Goal: Task Accomplishment & Management: Use online tool/utility

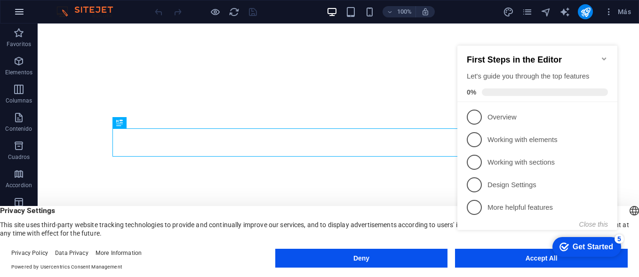
click at [25, 12] on button "button" at bounding box center [19, 11] width 23 height 23
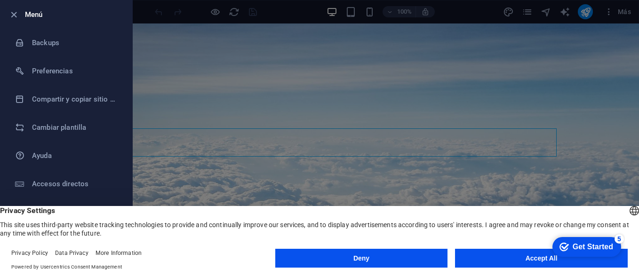
scroll to position [213, 0]
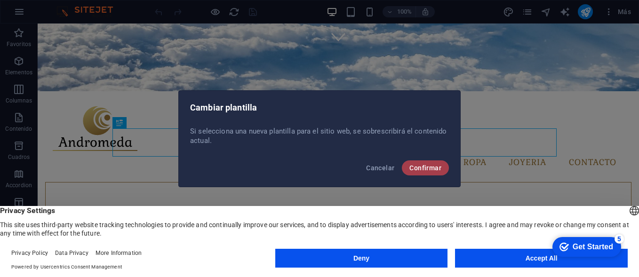
click at [417, 164] on span "Confirmar" at bounding box center [425, 168] width 32 height 8
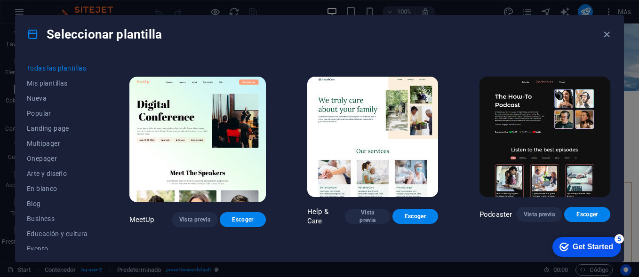
scroll to position [0, 0]
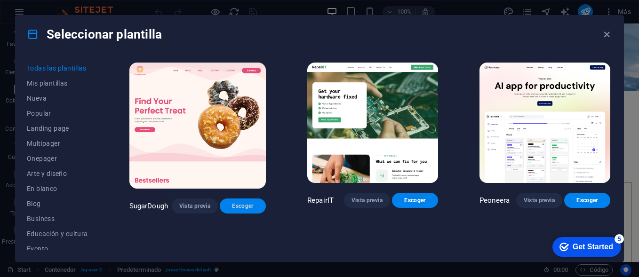
click at [239, 202] on span "Escoger" at bounding box center [242, 206] width 31 height 8
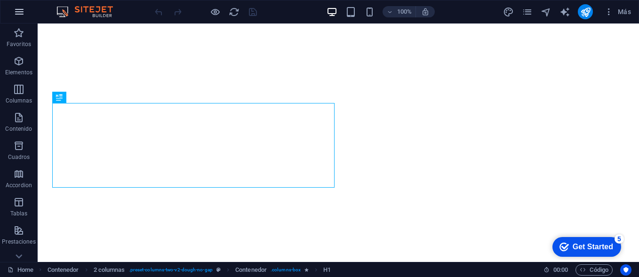
click at [22, 5] on button "button" at bounding box center [19, 11] width 23 height 23
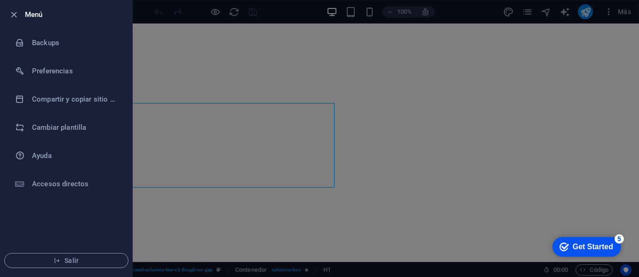
click at [236, 111] on div at bounding box center [319, 138] width 639 height 277
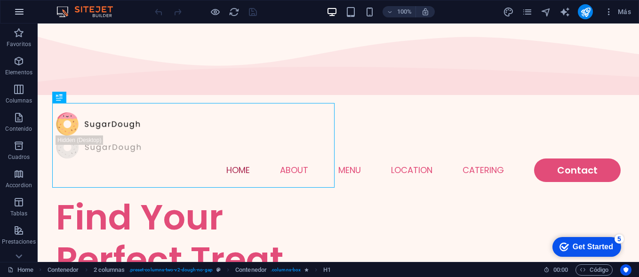
click at [23, 8] on icon "button" at bounding box center [19, 11] width 11 height 11
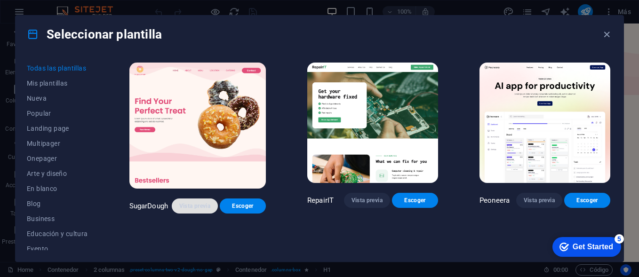
click at [189, 202] on span "Vista previa" at bounding box center [194, 206] width 31 height 8
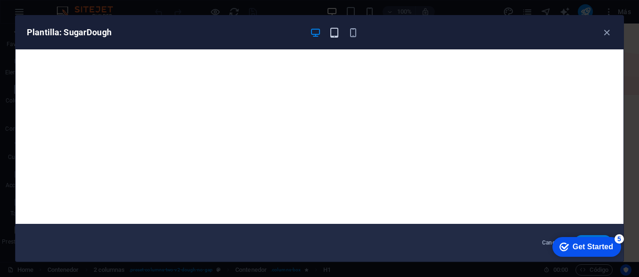
click at [334, 33] on icon "button" at bounding box center [334, 32] width 11 height 11
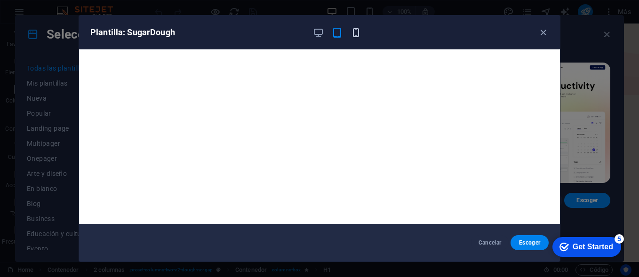
click at [355, 32] on icon "button" at bounding box center [355, 32] width 11 height 11
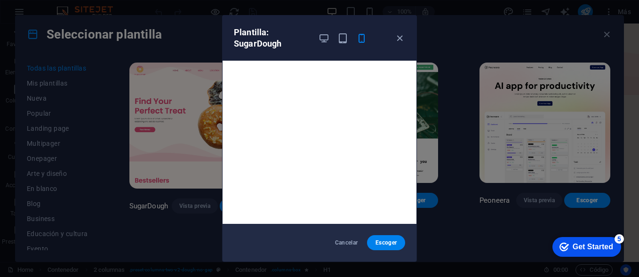
click at [328, 30] on div at bounding box center [342, 38] width 49 height 23
click at [322, 34] on icon "button" at bounding box center [323, 38] width 11 height 11
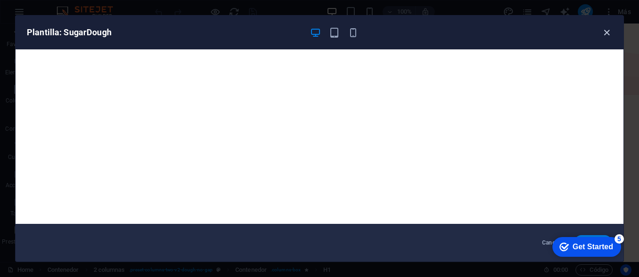
click at [605, 32] on icon "button" at bounding box center [606, 32] width 11 height 11
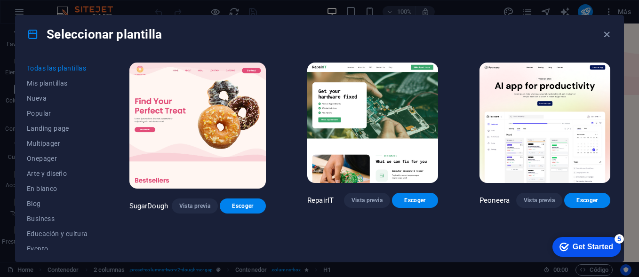
drag, startPoint x: 610, startPoint y: 63, endPoint x: 610, endPoint y: 72, distance: 8.9
click at [610, 72] on div "Peoneera Vista previa Escoger" at bounding box center [544, 137] width 134 height 153
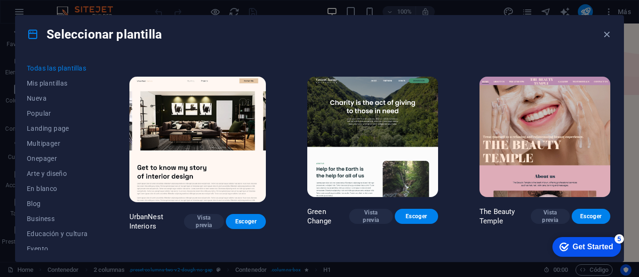
scroll to position [948, 0]
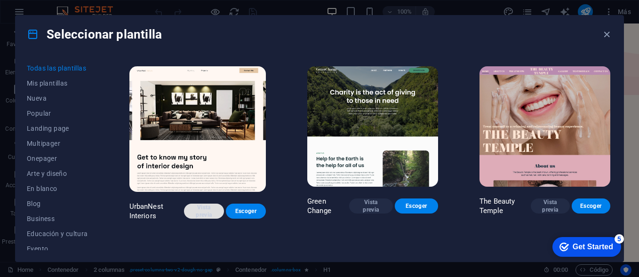
click at [209, 204] on span "Vista previa" at bounding box center [203, 211] width 25 height 15
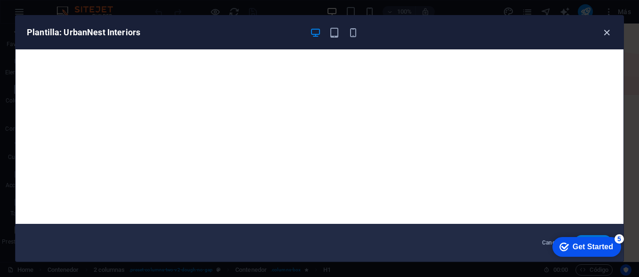
click at [606, 33] on icon "button" at bounding box center [606, 32] width 11 height 11
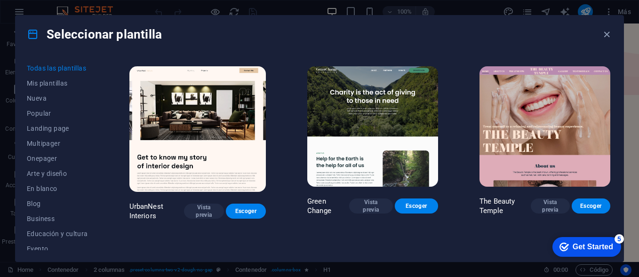
drag, startPoint x: 636, startPoint y: 49, endPoint x: 636, endPoint y: 60, distance: 10.8
click at [636, 60] on div "Seleccionar plantilla Todas las plantillas Mis plantillas Nueva Popular Landing…" at bounding box center [319, 138] width 639 height 277
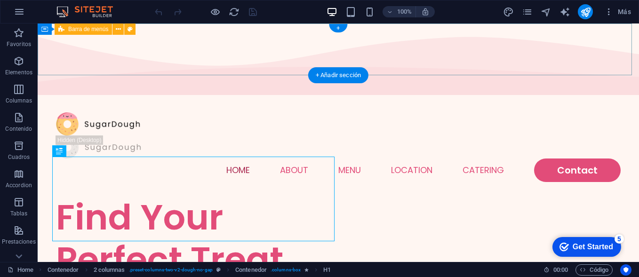
click at [38, 98] on div "Home About Menu Location Catering Contact" at bounding box center [338, 147] width 601 height 98
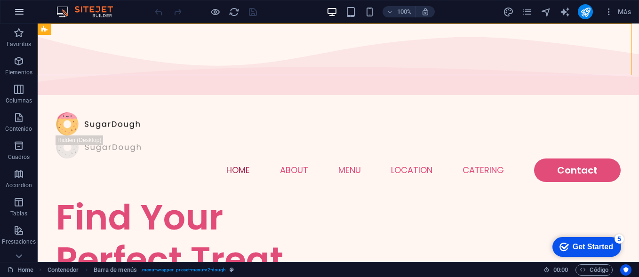
click at [20, 16] on icon "button" at bounding box center [19, 11] width 11 height 11
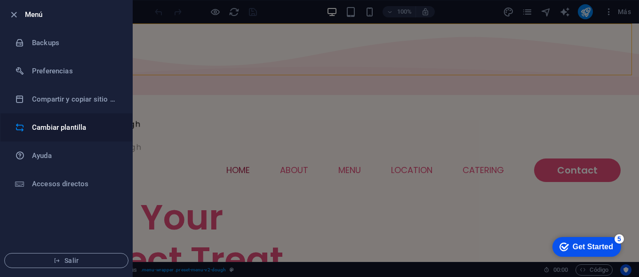
click at [65, 120] on li "Cambiar plantilla" at bounding box center [66, 127] width 132 height 28
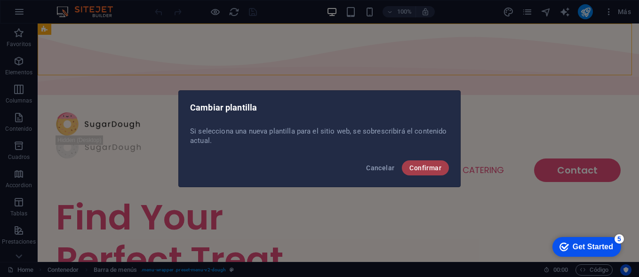
click at [424, 165] on span "Confirmar" at bounding box center [425, 168] width 32 height 8
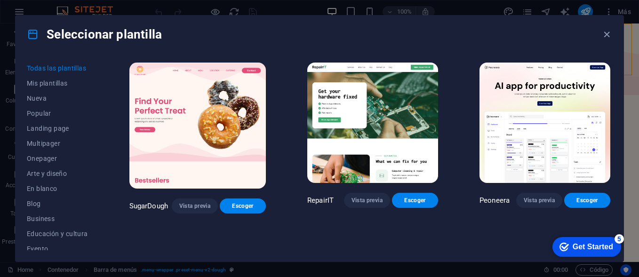
click at [610, 62] on div "Peoneera Vista previa Escoger" at bounding box center [544, 137] width 134 height 153
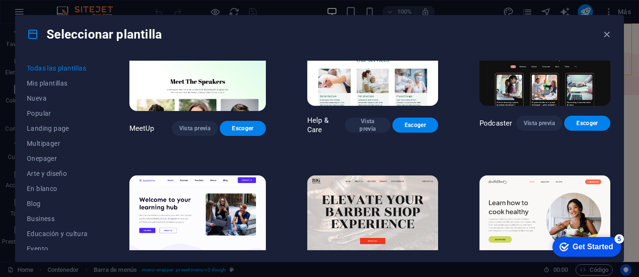
scroll to position [670, 0]
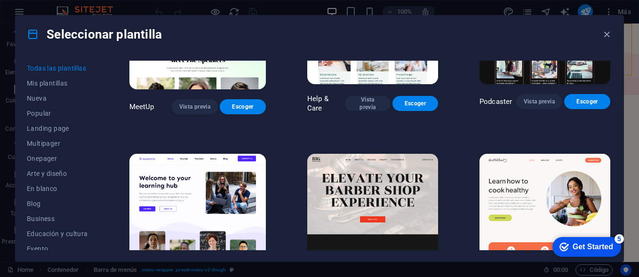
click at [609, 83] on div "Podcaster Vista previa Escoger" at bounding box center [544, 38] width 134 height 153
click at [527, 170] on img at bounding box center [544, 214] width 131 height 120
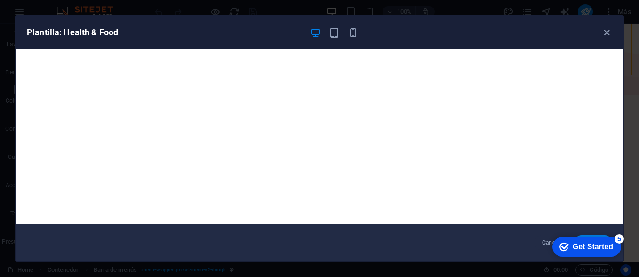
scroll to position [670, 0]
click at [604, 33] on icon "button" at bounding box center [606, 32] width 11 height 11
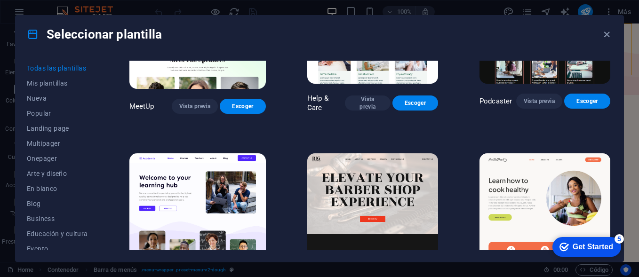
click at [524, 222] on img at bounding box center [544, 213] width 131 height 120
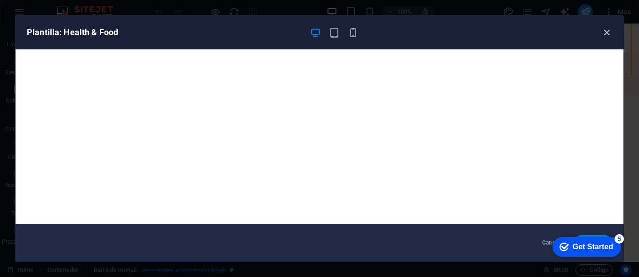
click at [607, 33] on icon "button" at bounding box center [606, 32] width 11 height 11
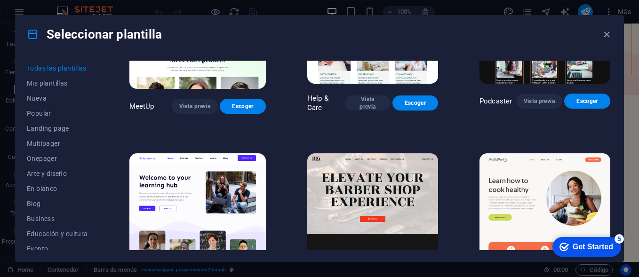
drag, startPoint x: 609, startPoint y: 71, endPoint x: 608, endPoint y: 81, distance: 9.5
click at [608, 81] on div "Podcaster Vista previa Escoger" at bounding box center [544, 37] width 134 height 153
click at [577, 96] on button "Escoger" at bounding box center [587, 101] width 46 height 15
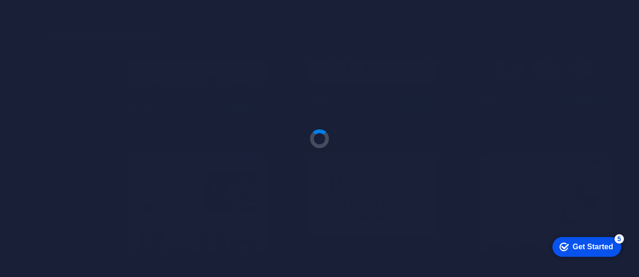
click at [576, 112] on div at bounding box center [319, 138] width 639 height 277
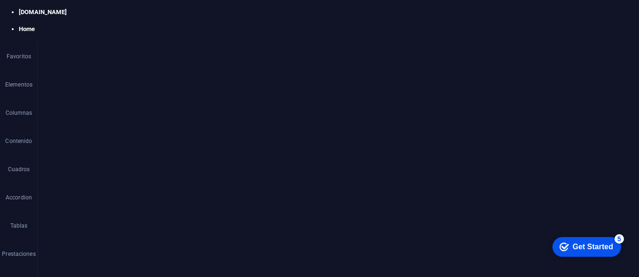
click at [0, 0] on icon "button" at bounding box center [0, 0] width 0 height 0
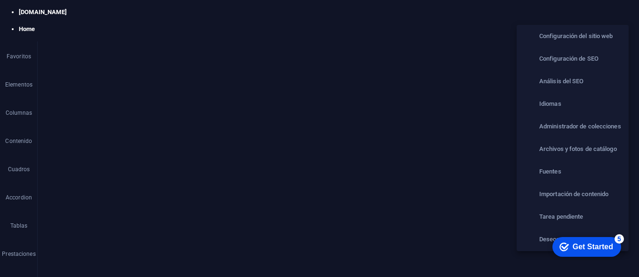
click at [627, 11] on div at bounding box center [319, 138] width 639 height 277
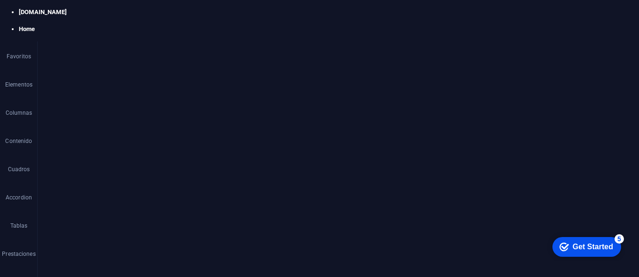
click at [0, 0] on icon "button" at bounding box center [0, 0] width 0 height 0
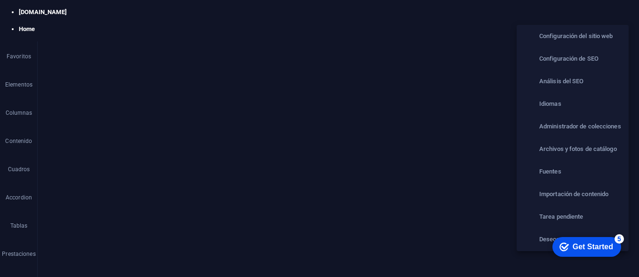
click at [586, 12] on div at bounding box center [319, 138] width 639 height 277
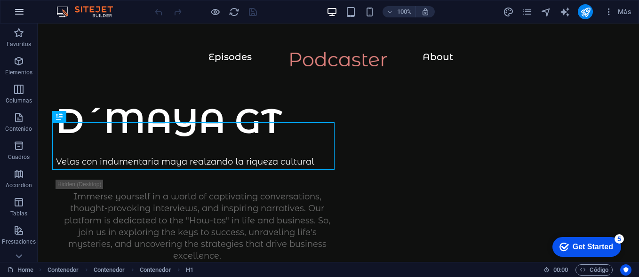
click at [22, 16] on icon "button" at bounding box center [19, 11] width 11 height 11
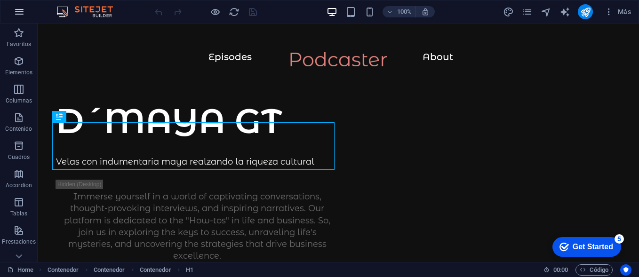
click at [18, 11] on icon "button" at bounding box center [19, 11] width 11 height 11
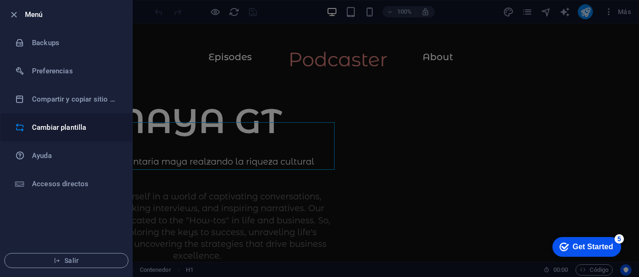
click at [63, 130] on h6 "Cambiar plantilla" at bounding box center [75, 127] width 87 height 11
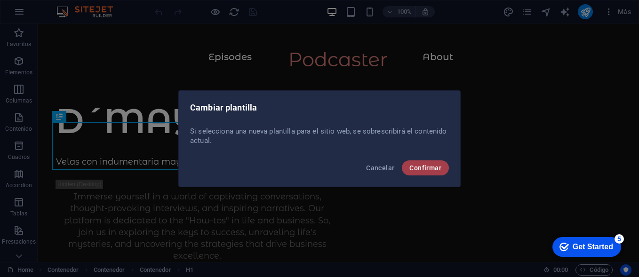
click at [425, 166] on span "Confirmar" at bounding box center [425, 168] width 32 height 8
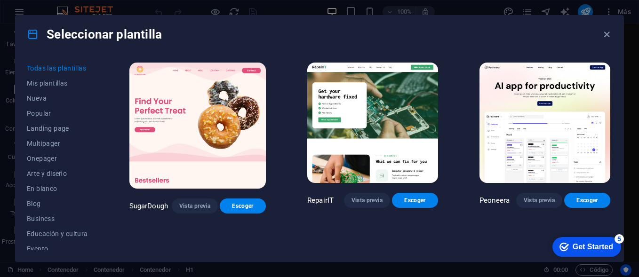
drag, startPoint x: 609, startPoint y: 62, endPoint x: 609, endPoint y: 69, distance: 7.1
click at [609, 69] on div "Peoneera Vista previa Escoger" at bounding box center [544, 137] width 134 height 153
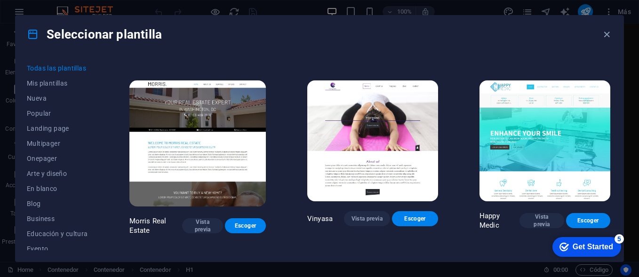
scroll to position [4044, 0]
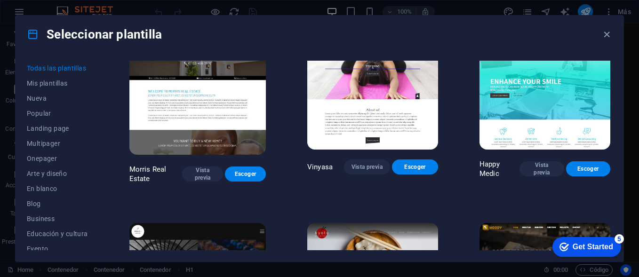
drag, startPoint x: 635, startPoint y: 45, endPoint x: 631, endPoint y: 49, distance: 6.7
click at [632, 46] on div "Seleccionar plantilla Todas las plantillas Mis plantillas Nueva Popular Landing…" at bounding box center [319, 138] width 639 height 277
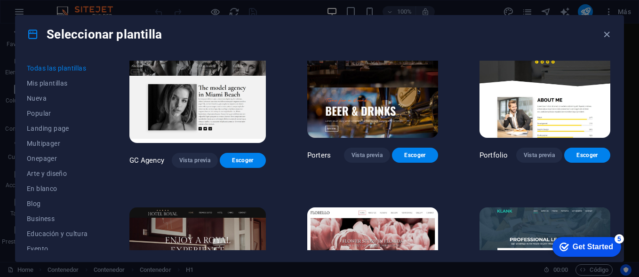
scroll to position [6948, 0]
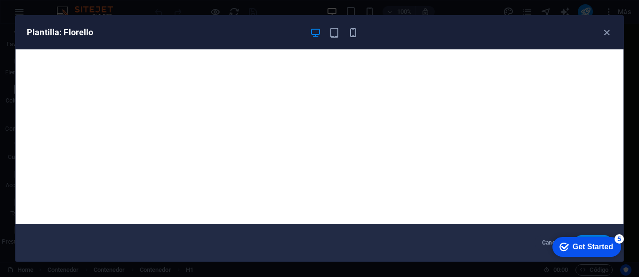
scroll to position [7277, 0]
click at [340, 33] on div at bounding box center [334, 32] width 49 height 11
click at [335, 34] on icon "button" at bounding box center [334, 32] width 11 height 11
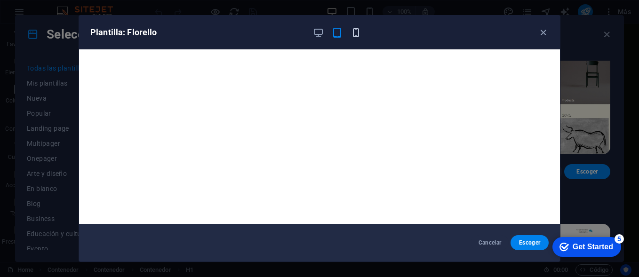
click at [356, 34] on icon "button" at bounding box center [355, 32] width 11 height 11
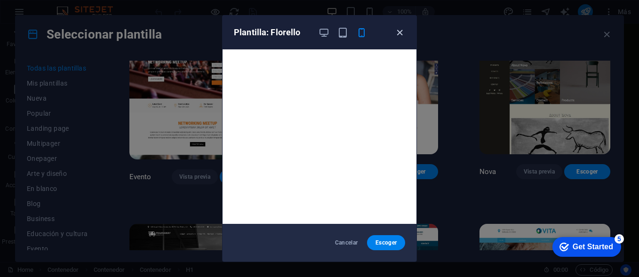
click at [401, 30] on icon "button" at bounding box center [399, 32] width 11 height 11
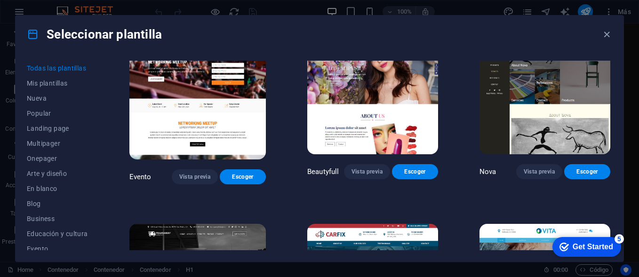
scroll to position [6990, 0]
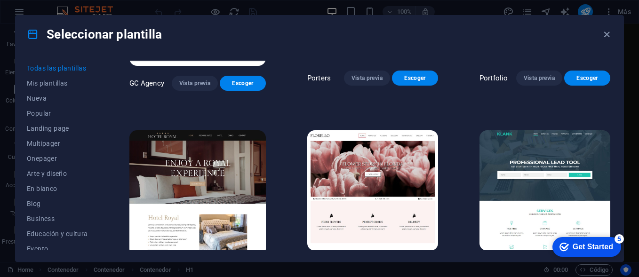
drag, startPoint x: 610, startPoint y: 190, endPoint x: 611, endPoint y: 195, distance: 4.8
click at [610, 195] on div "SugarDough Vista previa Escoger RepairIT Vista previa Escoger Peoneera Vista pr…" at bounding box center [369, 156] width 484 height 190
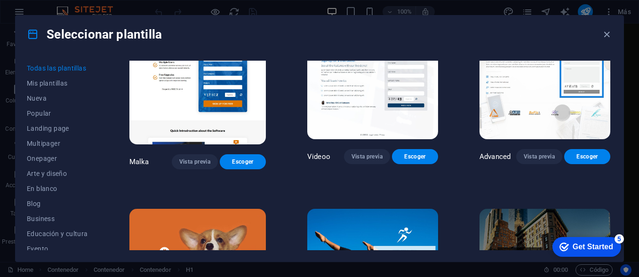
scroll to position [9038, 0]
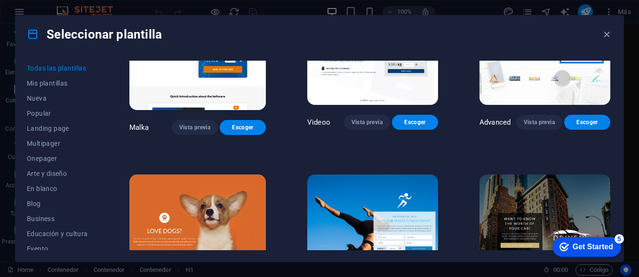
drag, startPoint x: 611, startPoint y: 212, endPoint x: 612, endPoint y: 227, distance: 15.1
click at [612, 227] on div "Todas las plantillas Mis plantillas Nueva Popular Landing page Multipager Onepa…" at bounding box center [320, 157] width 608 height 208
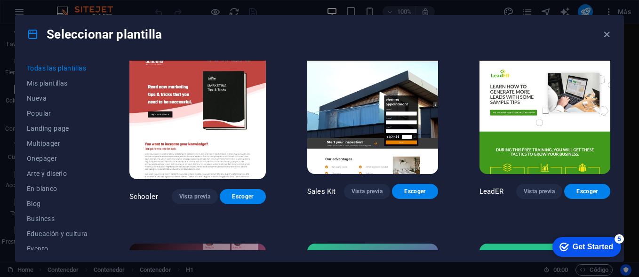
scroll to position [9747, 0]
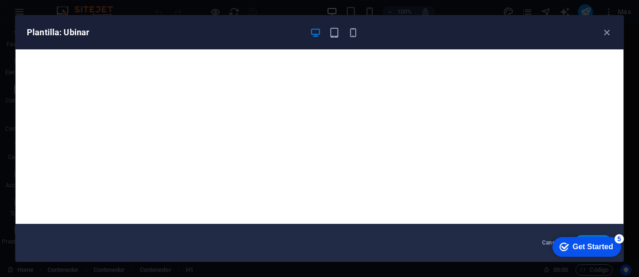
scroll to position [10076, 0]
click at [608, 33] on icon "button" at bounding box center [606, 32] width 11 height 11
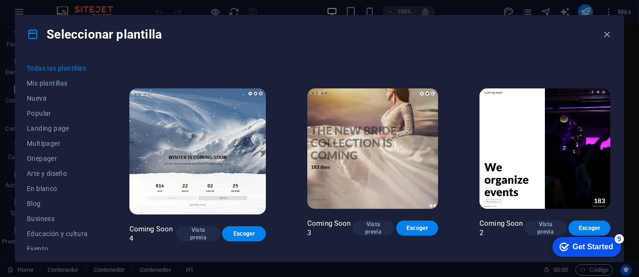
scroll to position [9784, 0]
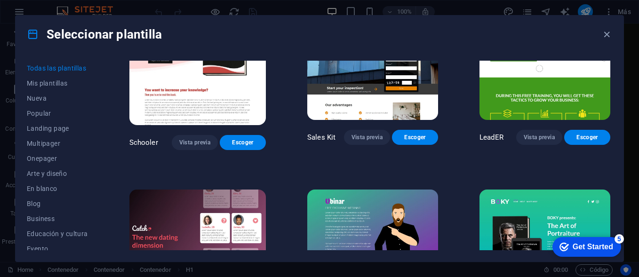
click at [629, 139] on div "Seleccionar plantilla Todas las plantillas Mis plantillas Nueva Popular Landing…" at bounding box center [319, 138] width 639 height 277
drag, startPoint x: 632, startPoint y: 142, endPoint x: 626, endPoint y: 155, distance: 13.3
click at [626, 155] on div "Seleccionar plantilla Todas las plantillas Mis plantillas Nueva Popular Landing…" at bounding box center [319, 138] width 639 height 277
click at [627, 254] on div "Seleccionar plantilla Todas las plantillas Mis plantillas Nueva Popular Landing…" at bounding box center [319, 138] width 639 height 277
drag, startPoint x: 628, startPoint y: 235, endPoint x: 629, endPoint y: 188, distance: 47.0
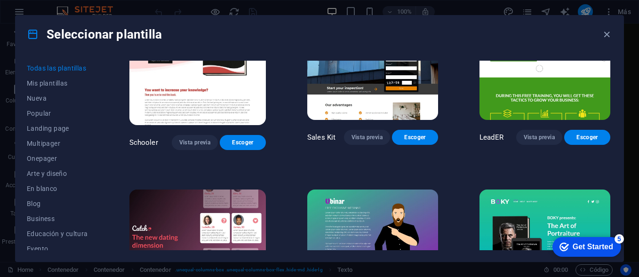
click at [629, 188] on div "Seleccionar plantilla Todas las plantillas Mis plantillas Nueva Popular Landing…" at bounding box center [319, 138] width 639 height 277
drag, startPoint x: 629, startPoint y: 188, endPoint x: 596, endPoint y: 191, distance: 32.6
click at [610, 32] on icon "button" at bounding box center [606, 34] width 11 height 11
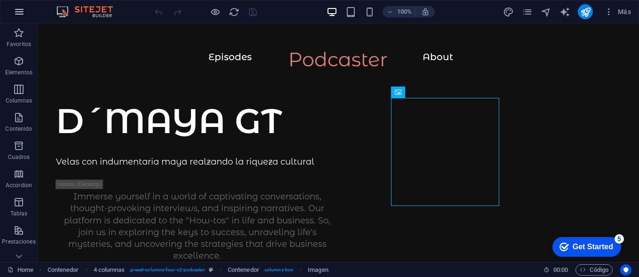
click at [17, 13] on icon "button" at bounding box center [19, 11] width 11 height 11
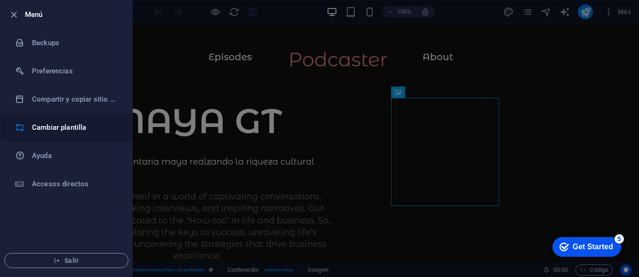
click at [54, 123] on h6 "Cambiar plantilla" at bounding box center [75, 127] width 87 height 11
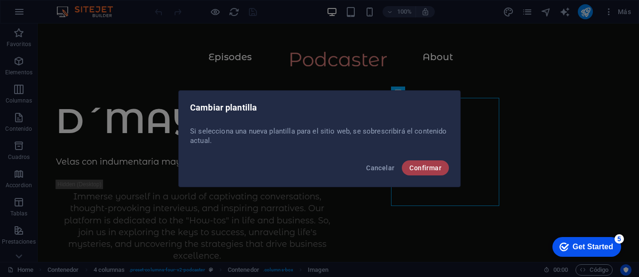
click at [435, 169] on span "Confirmar" at bounding box center [425, 168] width 32 height 8
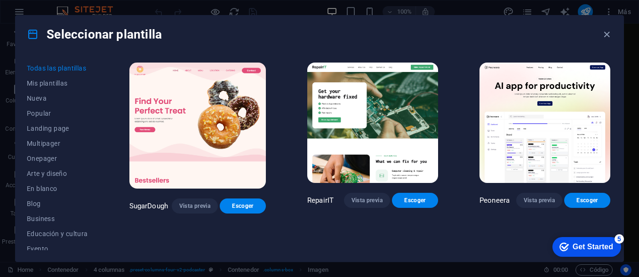
click at [609, 67] on div "Peoneera Vista previa Escoger" at bounding box center [544, 137] width 134 height 153
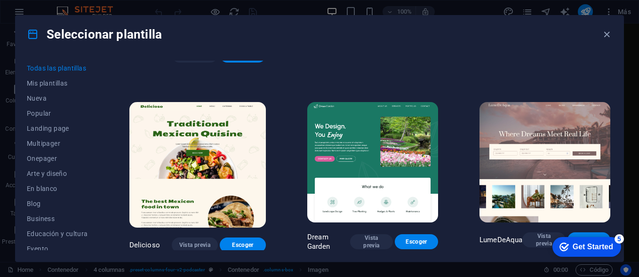
scroll to position [1313, 0]
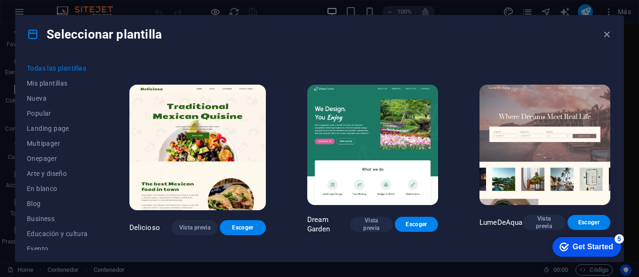
click at [610, 90] on div "LumeDeAqua Vista previa Escoger" at bounding box center [544, 159] width 134 height 153
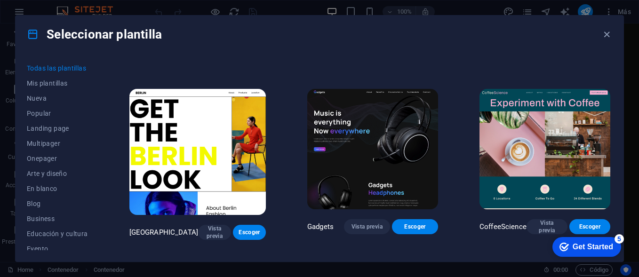
scroll to position [2091, 0]
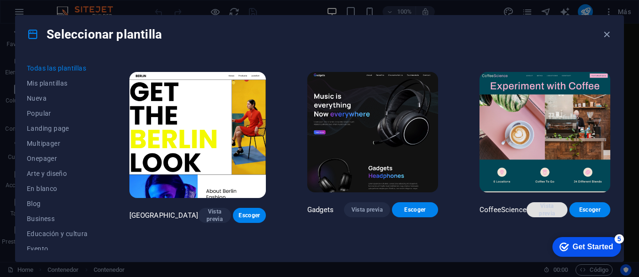
click at [540, 202] on span "Vista previa" at bounding box center [547, 209] width 26 height 15
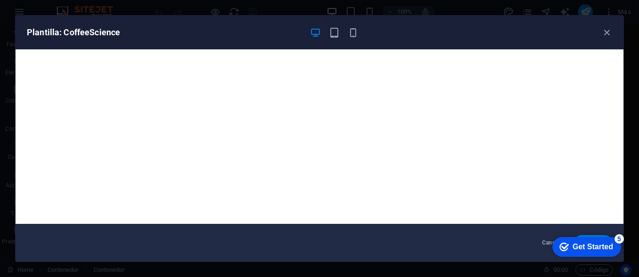
scroll to position [193, 0]
click at [607, 28] on icon "button" at bounding box center [606, 32] width 11 height 11
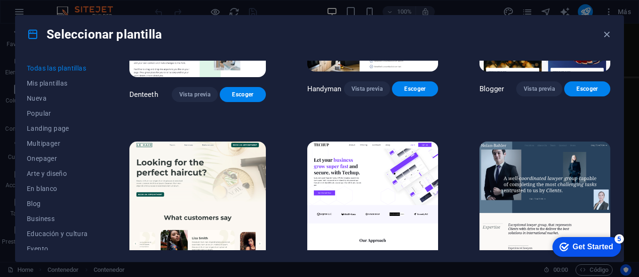
scroll to position [2609, 0]
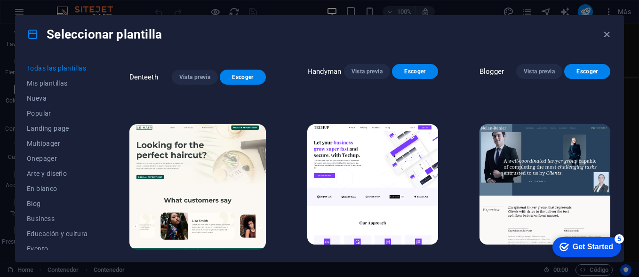
click at [214, 147] on img at bounding box center [197, 187] width 136 height 126
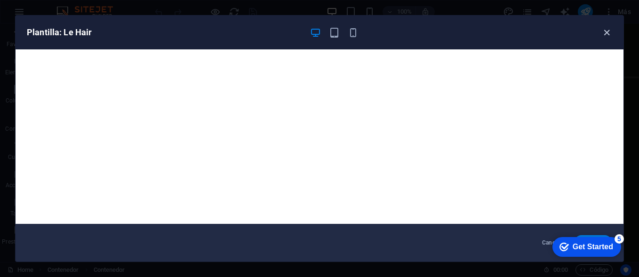
click at [604, 33] on icon "button" at bounding box center [606, 32] width 11 height 11
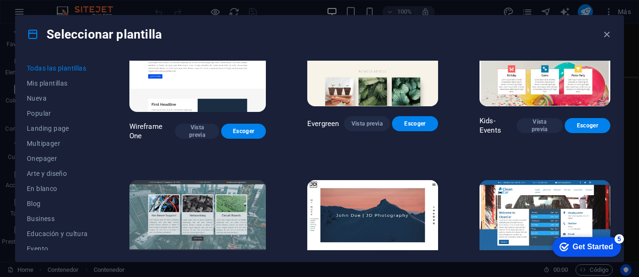
scroll to position [3353, 0]
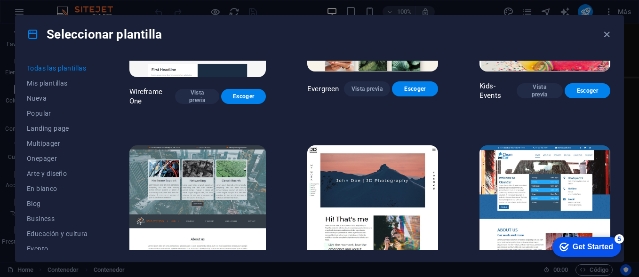
click at [205, 171] on img at bounding box center [197, 208] width 136 height 126
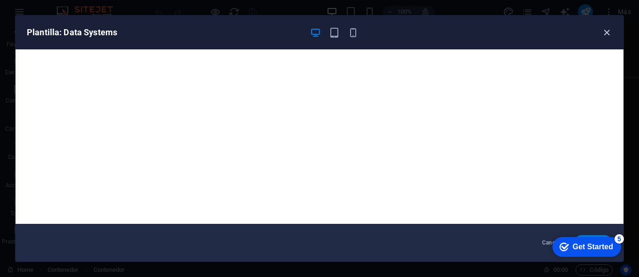
click at [606, 34] on icon "button" at bounding box center [606, 32] width 11 height 11
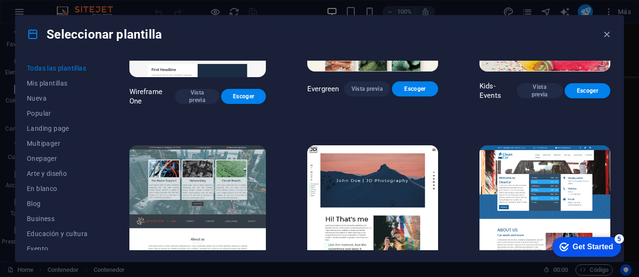
click at [609, 143] on div "CleanCar Vista previa Escoger" at bounding box center [544, 221] width 134 height 157
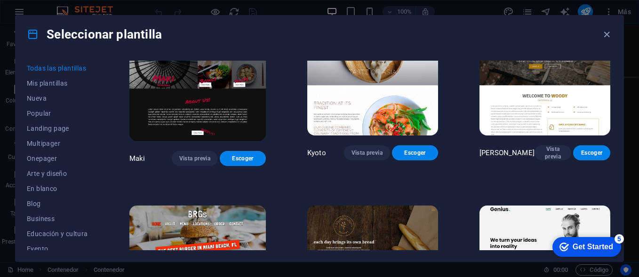
scroll to position [4286, 0]
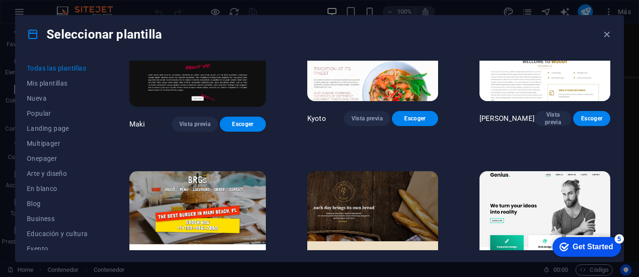
click at [387, 171] on img at bounding box center [372, 231] width 131 height 120
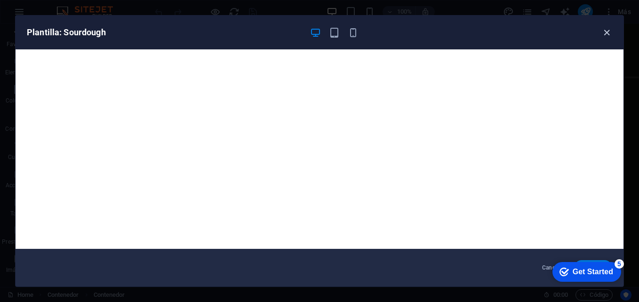
click at [610, 29] on icon "button" at bounding box center [606, 32] width 11 height 11
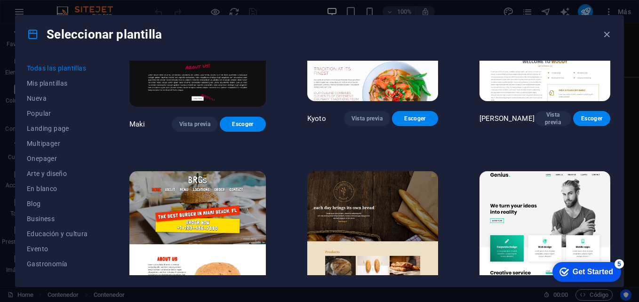
click at [577, 171] on img at bounding box center [544, 231] width 131 height 120
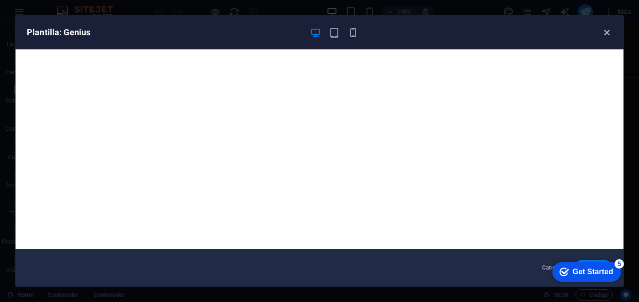
click at [609, 32] on icon "button" at bounding box center [606, 32] width 11 height 11
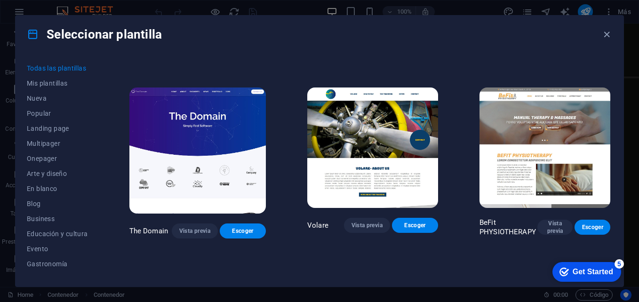
scroll to position [4491, 0]
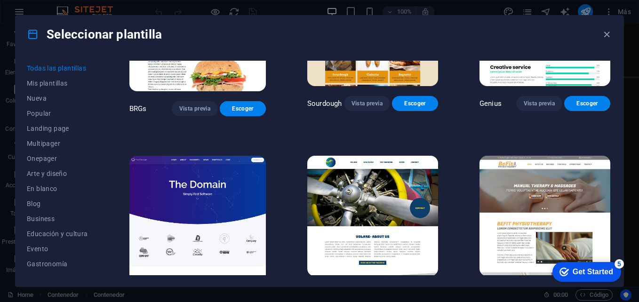
click at [570, 156] on img at bounding box center [544, 216] width 131 height 120
